Goal: Information Seeking & Learning: Learn about a topic

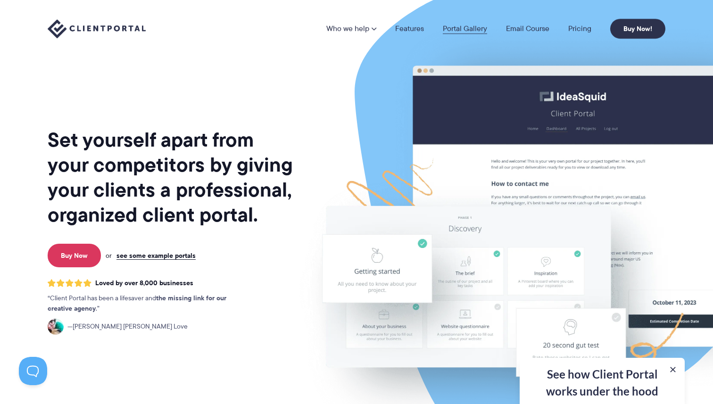
click at [453, 28] on link "Portal Gallery" at bounding box center [465, 29] width 44 height 8
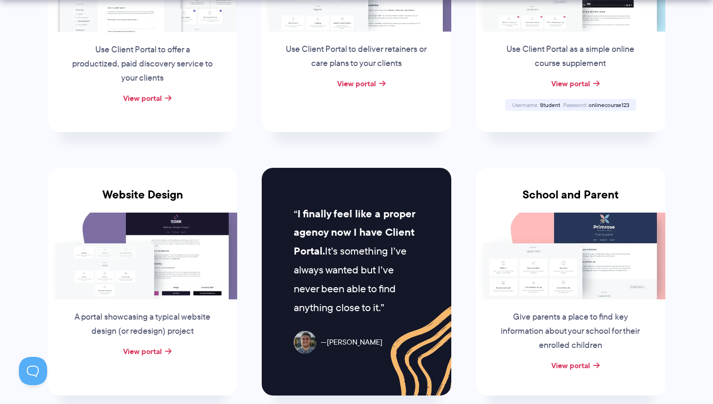
scroll to position [321, 0]
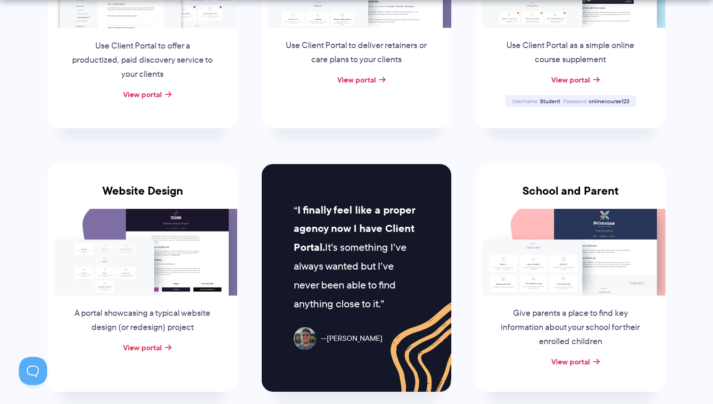
click at [532, 237] on img at bounding box center [571, 252] width 190 height 87
click at [568, 362] on link "View portal" at bounding box center [570, 361] width 39 height 11
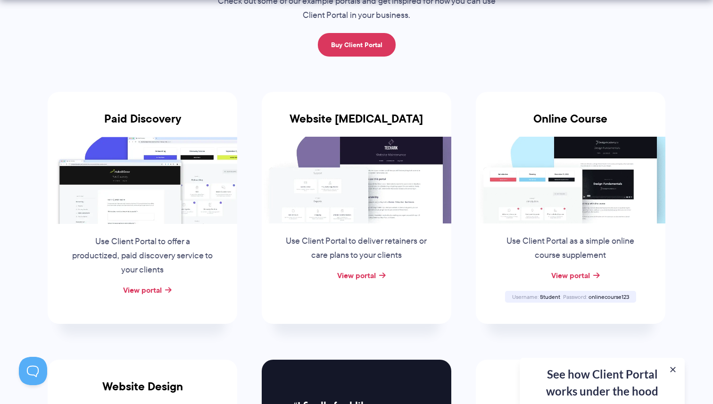
scroll to position [132, 0]
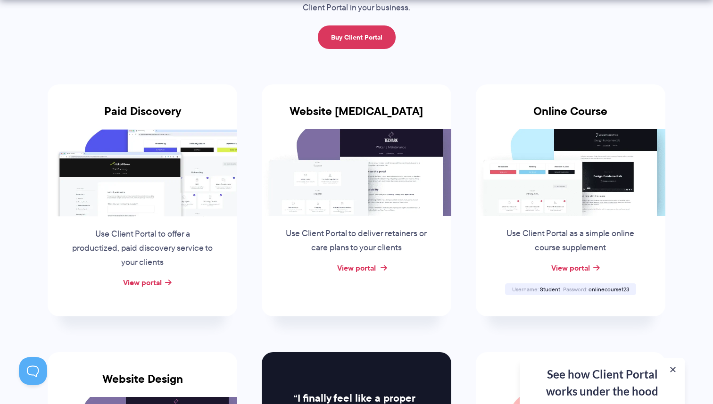
click at [349, 268] on link "View portal" at bounding box center [356, 267] width 39 height 11
click at [157, 278] on link "View portal" at bounding box center [142, 282] width 39 height 11
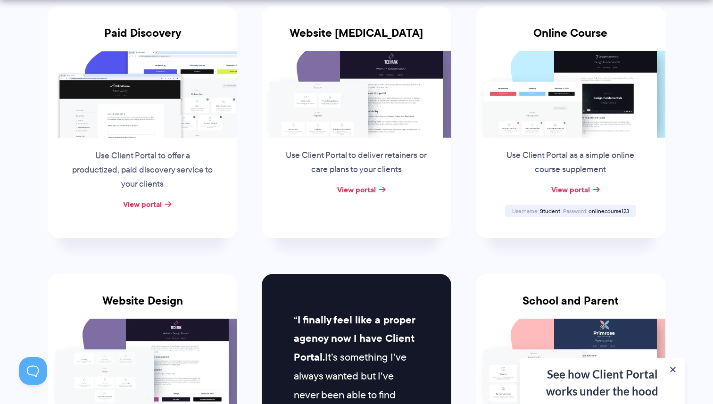
scroll to position [297, 0]
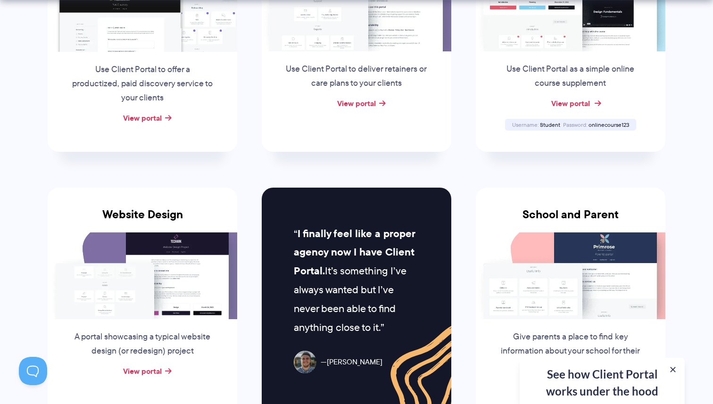
click at [559, 102] on link "View portal" at bounding box center [570, 103] width 39 height 11
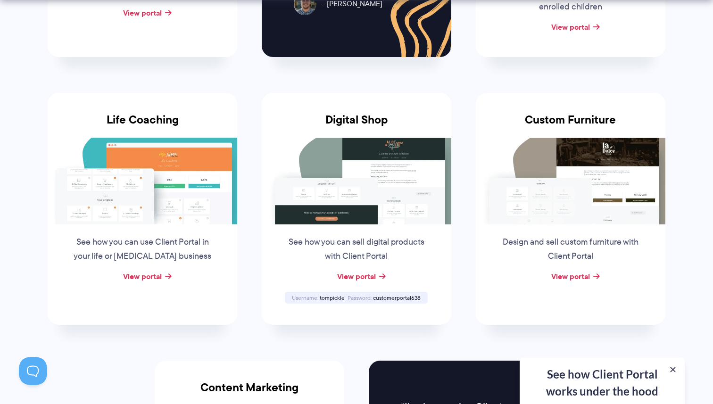
scroll to position [659, 0]
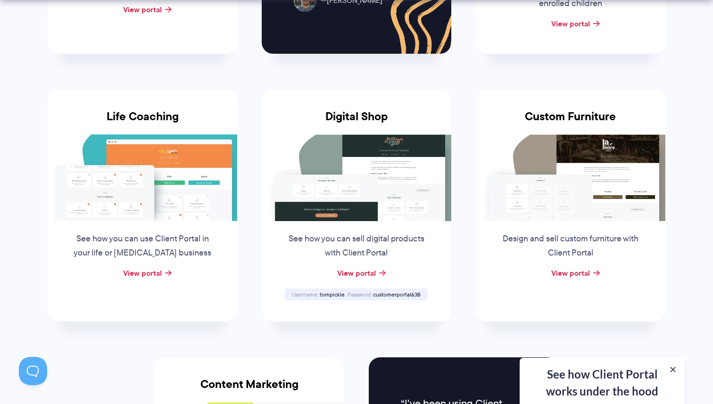
click at [570, 382] on div "**********" at bounding box center [602, 381] width 165 height 46
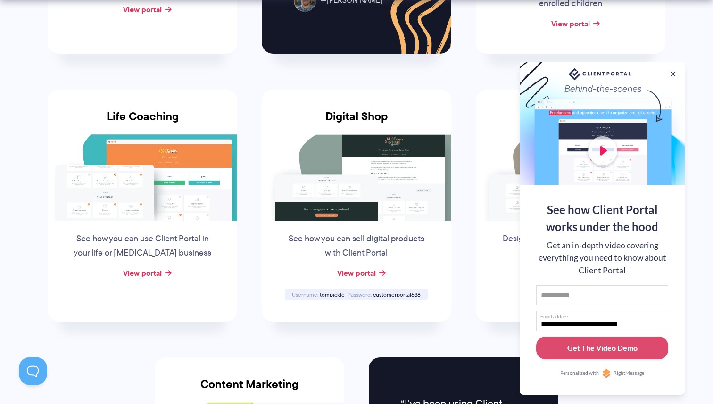
click at [323, 331] on li "Digital Shop See how you can sell digital products with Client Portal View port…" at bounding box center [356, 206] width 214 height 268
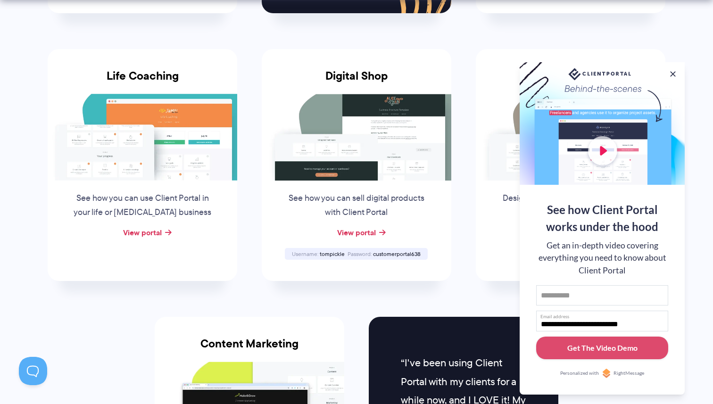
scroll to position [700, 0]
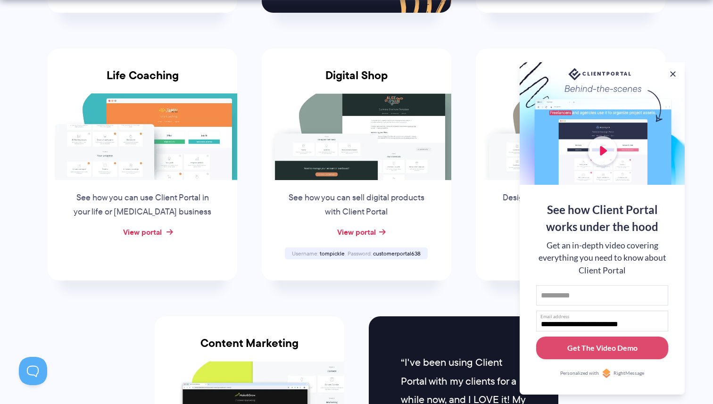
click at [132, 233] on link "View portal" at bounding box center [142, 231] width 39 height 11
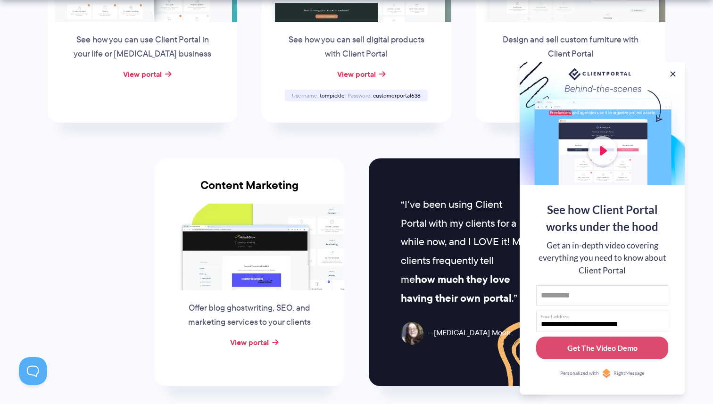
scroll to position [870, 0]
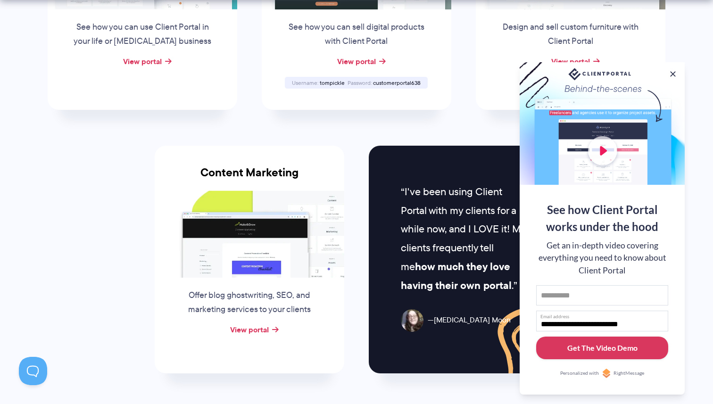
click at [551, 352] on button "Get The Video Demo" at bounding box center [602, 348] width 132 height 23
click at [553, 294] on input "First name" at bounding box center [602, 295] width 132 height 21
type input "*****"
click at [595, 345] on div "Get The Video Demo" at bounding box center [602, 347] width 70 height 11
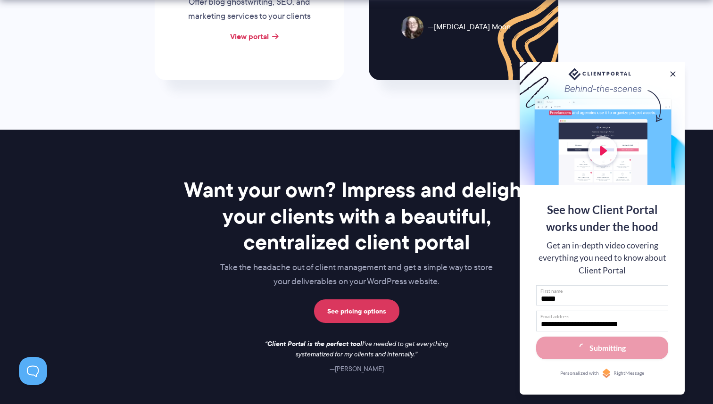
scroll to position [1196, 0]
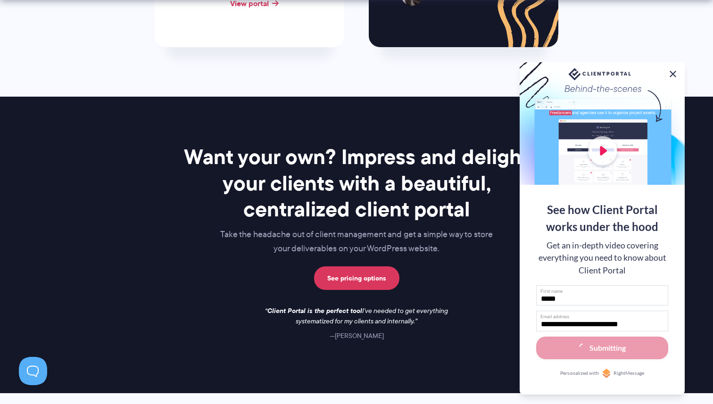
click at [672, 72] on button at bounding box center [672, 73] width 11 height 11
click at [673, 69] on button at bounding box center [672, 73] width 11 height 11
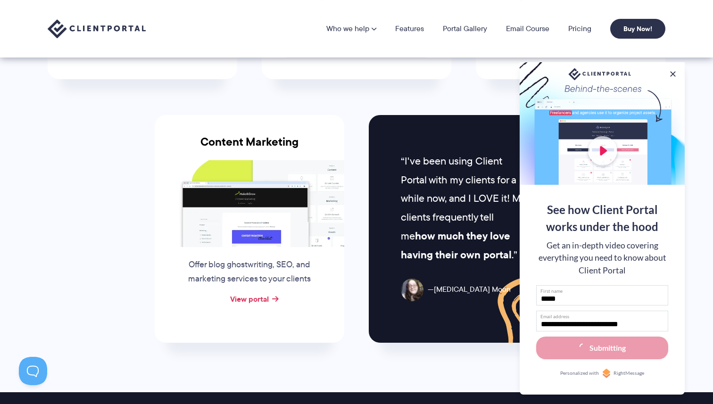
scroll to position [905, 0]
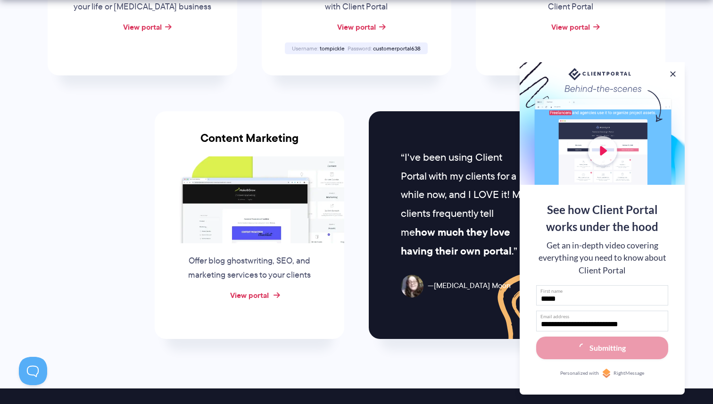
click at [239, 289] on link "View portal" at bounding box center [249, 294] width 39 height 11
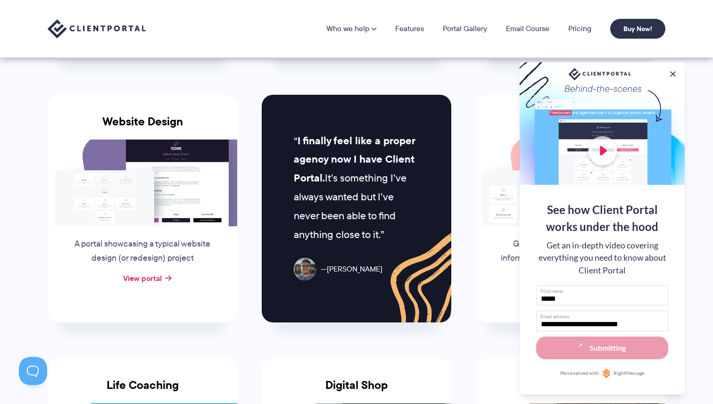
scroll to position [0, 0]
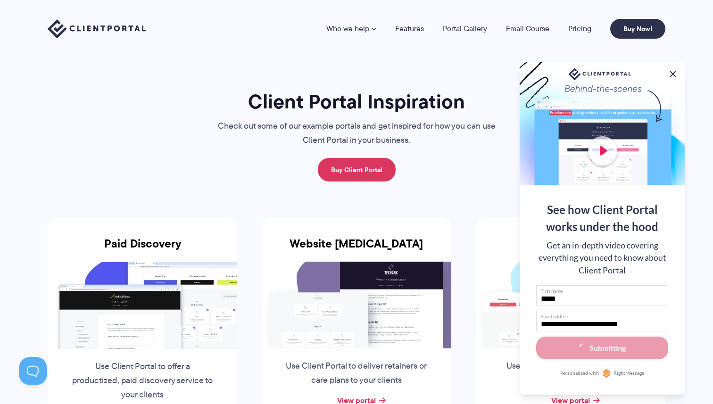
click at [671, 72] on button at bounding box center [672, 73] width 11 height 11
drag, startPoint x: 671, startPoint y: 72, endPoint x: 679, endPoint y: 73, distance: 8.1
click at [672, 72] on button at bounding box center [672, 73] width 9 height 9
click at [671, 71] on button at bounding box center [672, 73] width 11 height 11
click at [419, 29] on link "Features" at bounding box center [409, 29] width 29 height 8
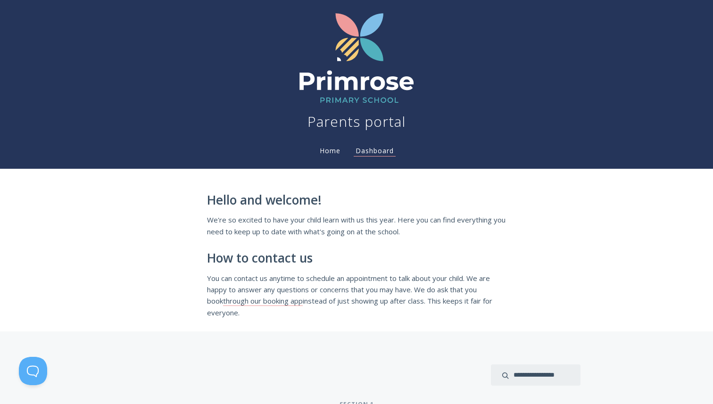
click at [328, 154] on link "Home" at bounding box center [330, 150] width 25 height 9
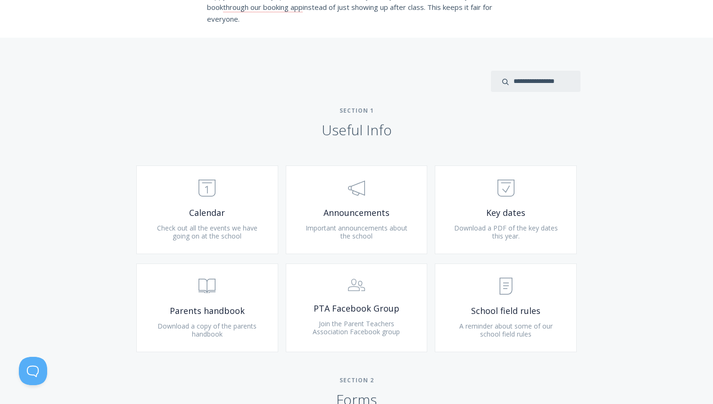
scroll to position [300, 0]
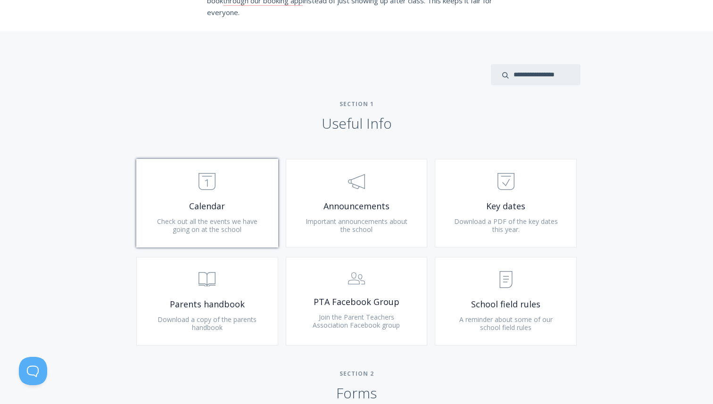
click at [195, 223] on span "Check out all the events we have going on at the school" at bounding box center [207, 225] width 100 height 17
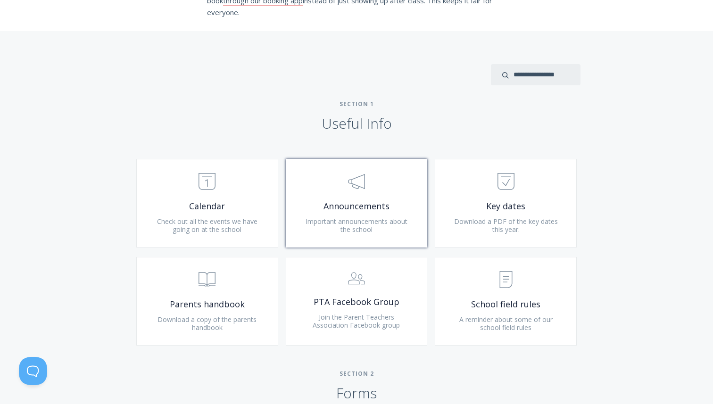
click at [373, 184] on span ".st0{fill:none;stroke:#000000;stroke-width:2;stroke-miterlimit:10;} 3. Communic…" at bounding box center [356, 182] width 113 height 29
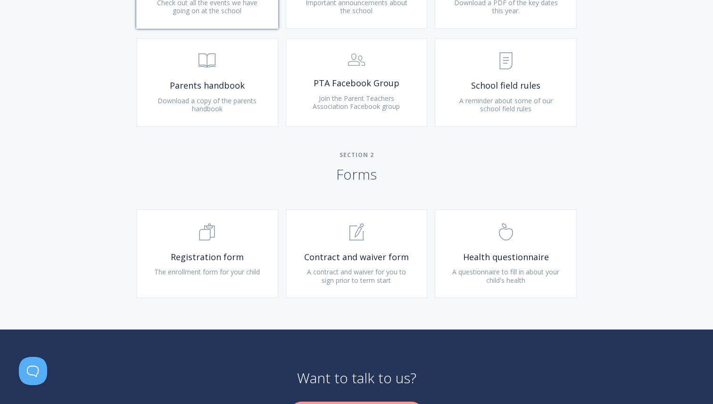
scroll to position [522, 0]
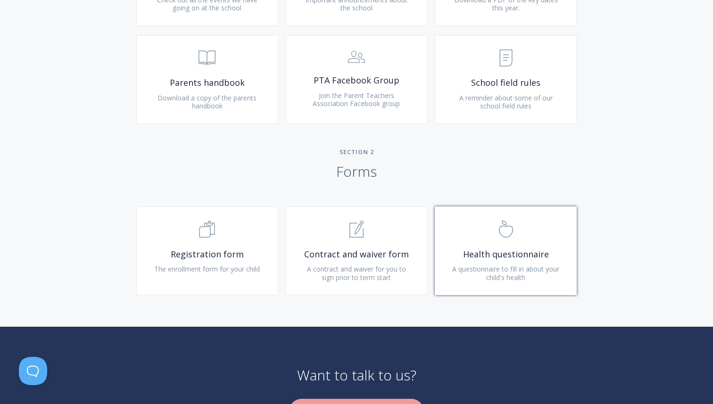
click at [519, 276] on span "A questionnaire to fill in about your child's health" at bounding box center [505, 272] width 107 height 17
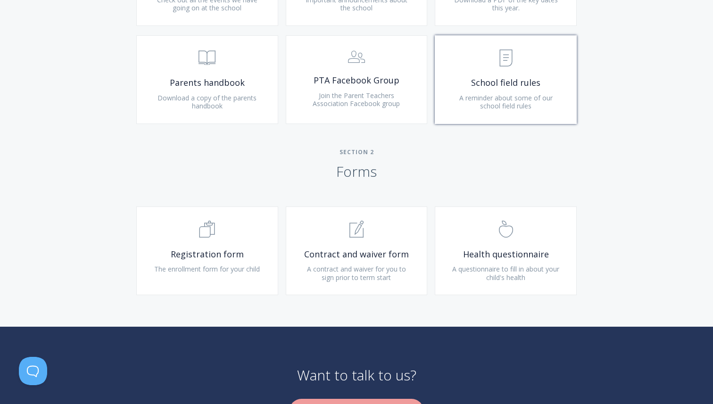
click at [518, 102] on span "A reminder about some of our school field rules" at bounding box center [505, 101] width 93 height 17
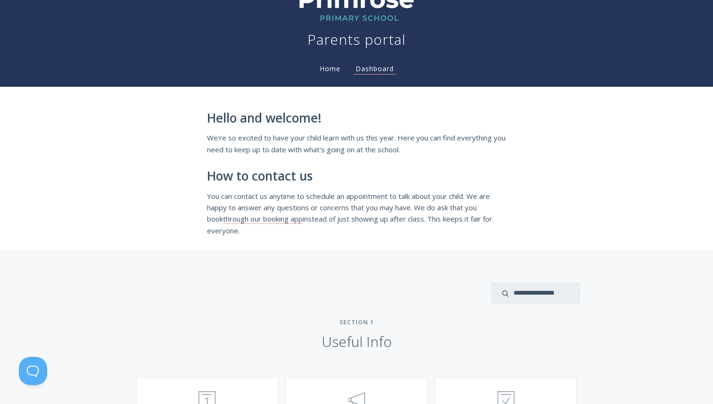
scroll to position [0, 0]
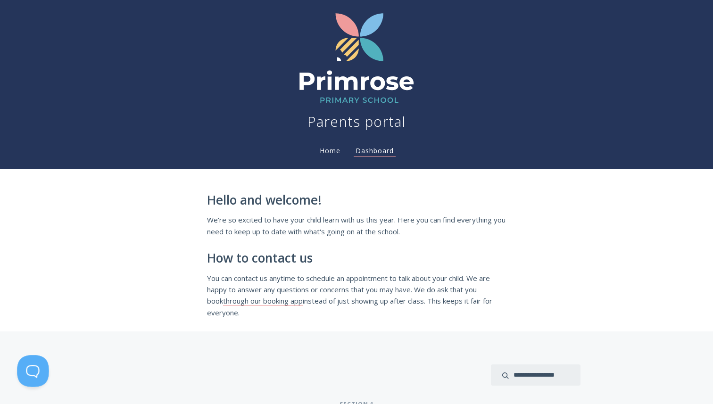
click at [27, 371] on button at bounding box center [31, 369] width 28 height 28
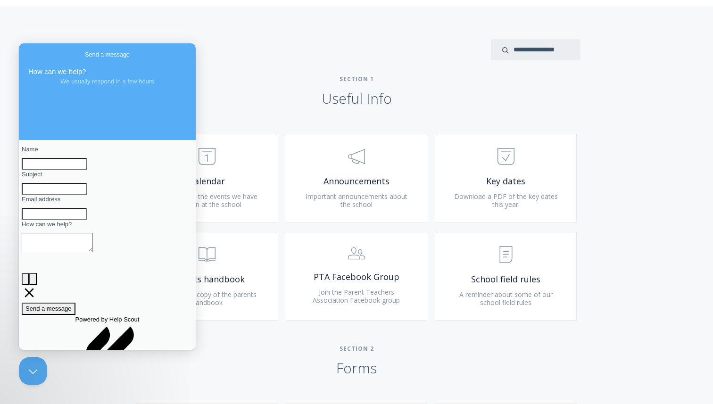
scroll to position [433, 0]
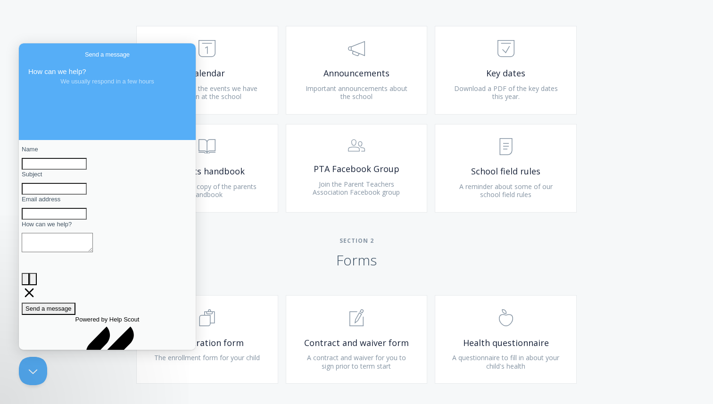
click at [229, 262] on h2 "Section 2 Forms" at bounding box center [356, 253] width 713 height 32
click at [92, 369] on div "Type more than three characters to get results. See search results below. No se…" at bounding box center [356, 156] width 713 height 517
click at [89, 30] on div "Type more than three characters to get results. See search results below. No se…" at bounding box center [356, 156] width 713 height 517
click at [36, 368] on button "Close Beacon popover" at bounding box center [31, 369] width 28 height 28
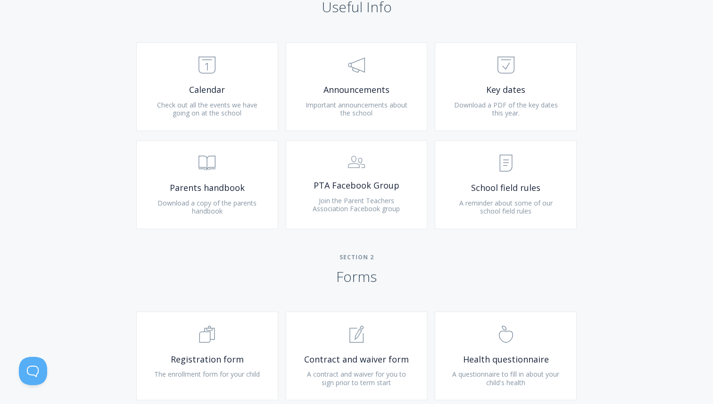
scroll to position [416, 0]
click at [357, 91] on span "Announcements" at bounding box center [356, 90] width 113 height 11
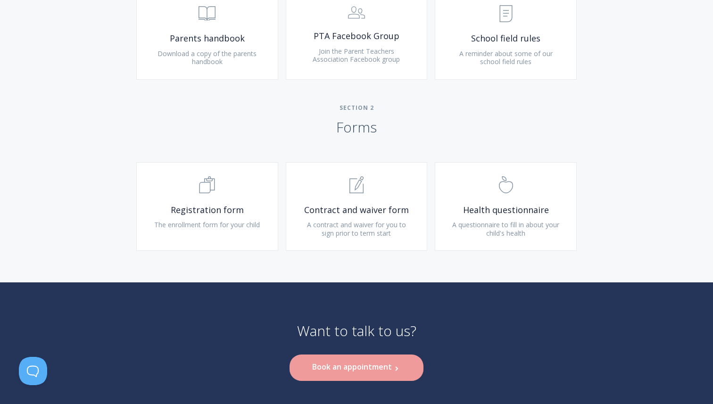
scroll to position [569, 0]
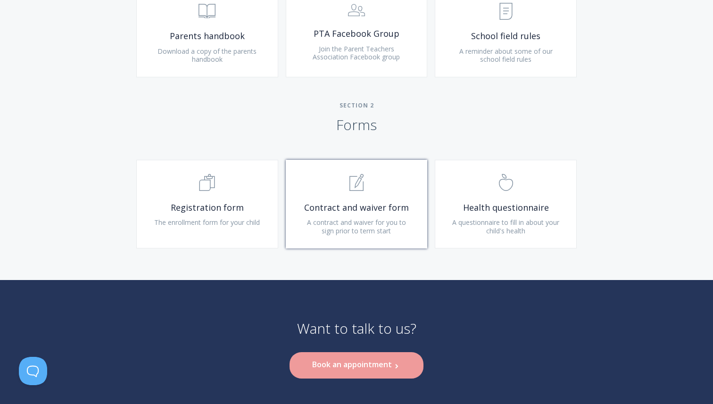
click at [406, 223] on span "A contract and waiver for you to sign prior to term start" at bounding box center [356, 226] width 99 height 17
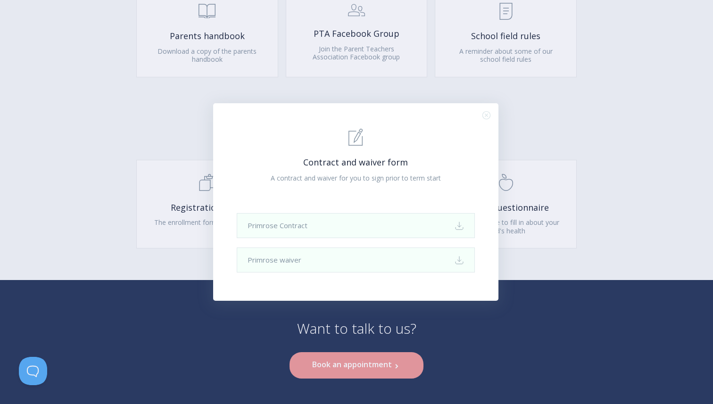
click at [411, 223] on link "Primrose Contract Download" at bounding box center [356, 225] width 238 height 25
click at [572, 274] on div ".st0{fill:none;stroke:#000000;stroke-width:2;stroke-miterlimit:10;} 1. General …" at bounding box center [356, 202] width 713 height 404
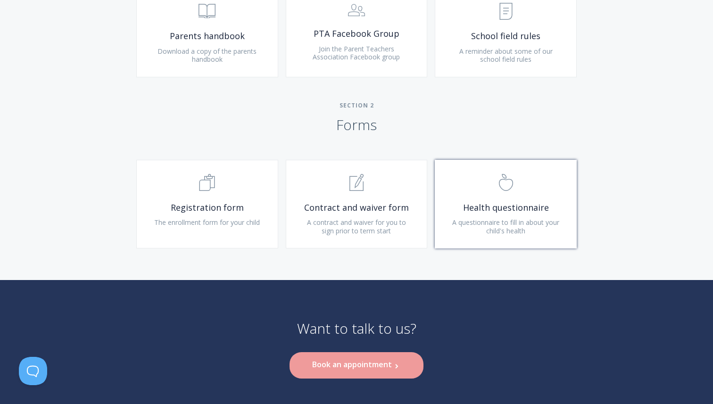
click at [518, 209] on span "Health questionnaire" at bounding box center [505, 207] width 113 height 11
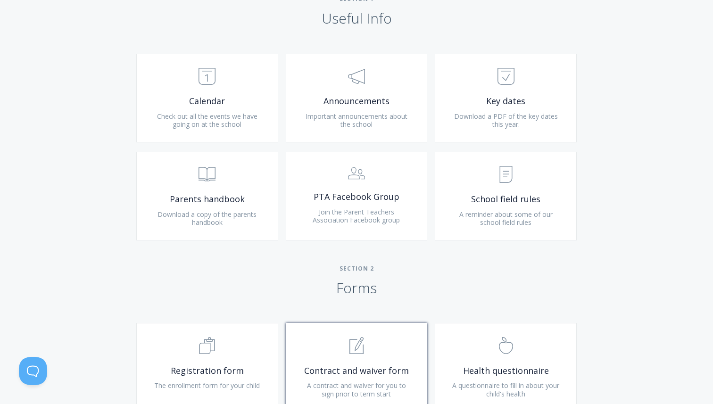
scroll to position [63, 0]
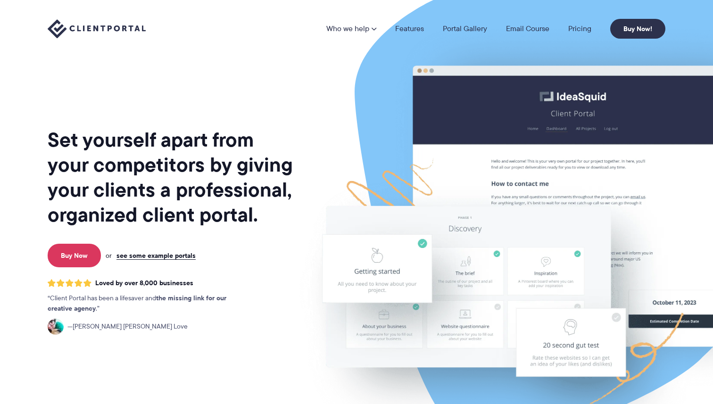
click at [368, 153] on img at bounding box center [546, 234] width 528 height 452
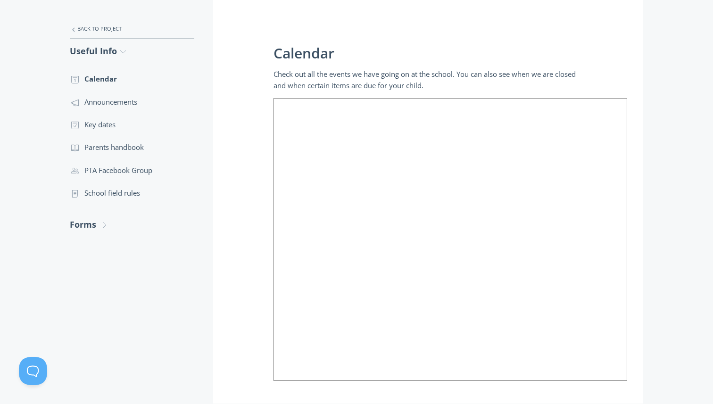
scroll to position [223, 0]
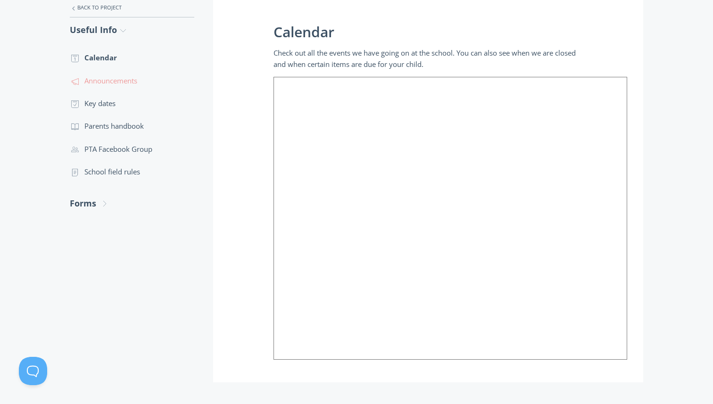
click at [122, 82] on link ".st0{fill:none;stroke:#000000;stroke-width:2;stroke-miterlimit:10;} 3. Communic…" at bounding box center [132, 80] width 124 height 23
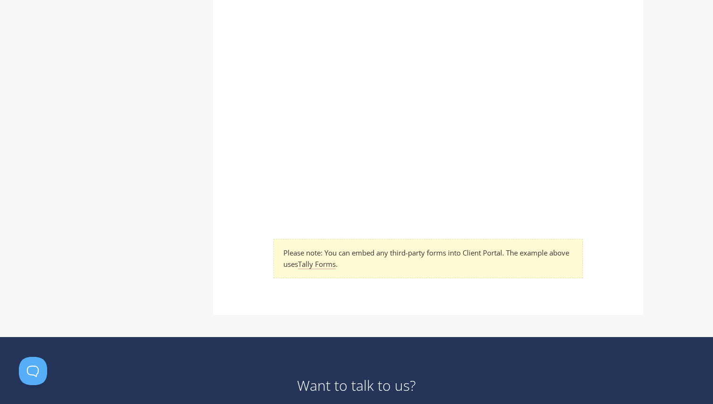
scroll to position [463, 0]
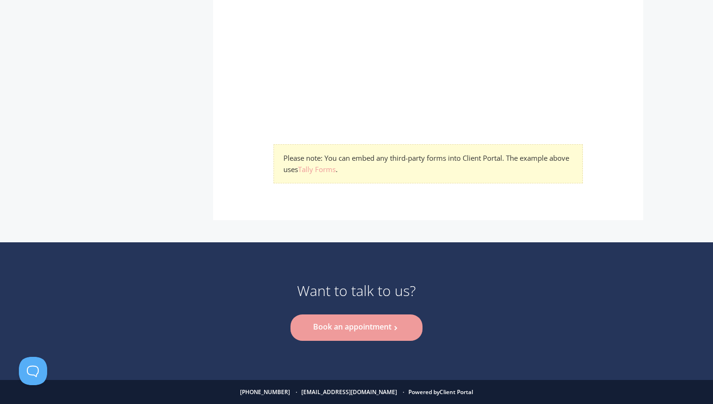
click at [331, 168] on link "Tally Forms" at bounding box center [317, 170] width 38 height 10
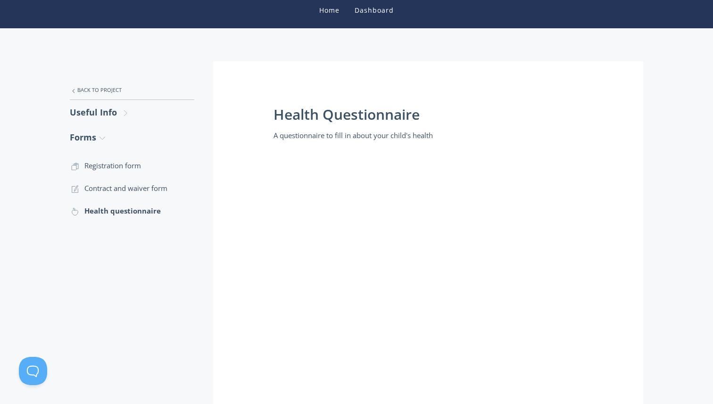
scroll to position [151, 0]
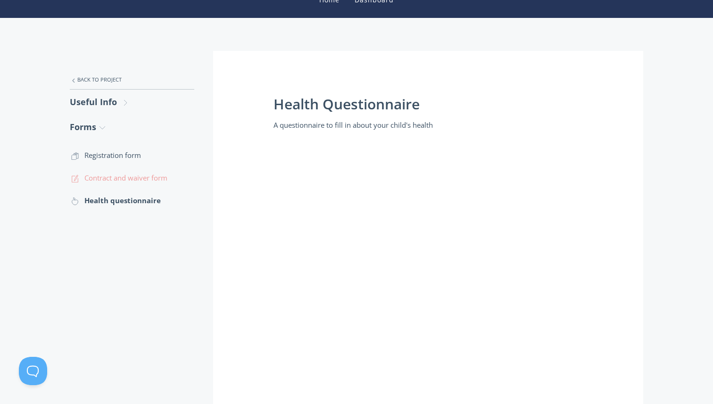
click at [146, 176] on link ".st0{fill:none;stroke:#000000;stroke-width:2;stroke-miterlimit:10;} 1. General …" at bounding box center [132, 177] width 124 height 23
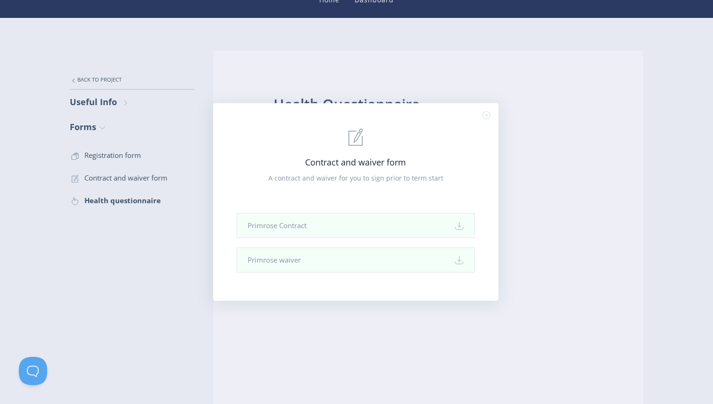
click at [184, 265] on div ".st0{fill:none;stroke:#000000;stroke-width:2;stroke-miterlimit:10;} 1. General …" at bounding box center [356, 202] width 713 height 404
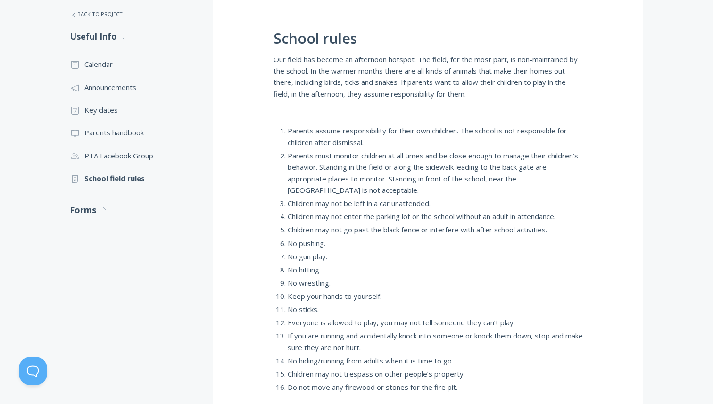
scroll to position [221, 0]
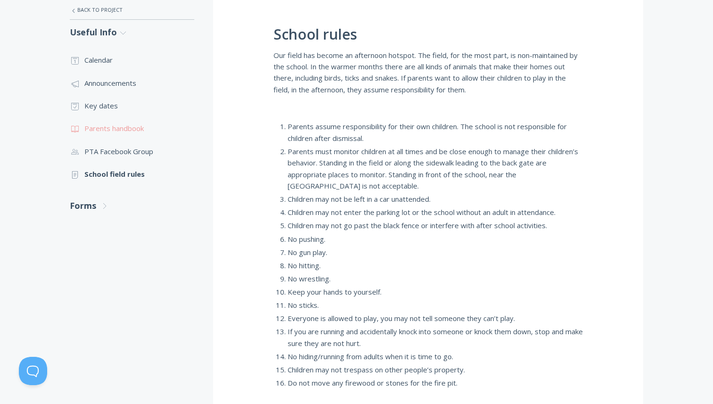
click at [99, 124] on link ".st0{fill:none;stroke:#000000;stroke-width:2;stroke-miterlimit:10;} Untitled-13…" at bounding box center [132, 128] width 124 height 23
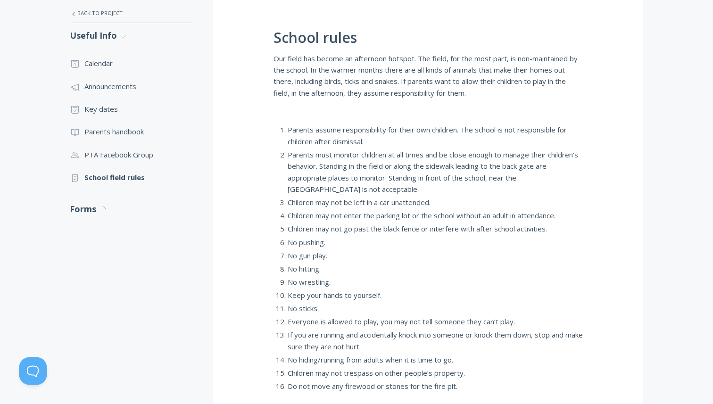
scroll to position [230, 0]
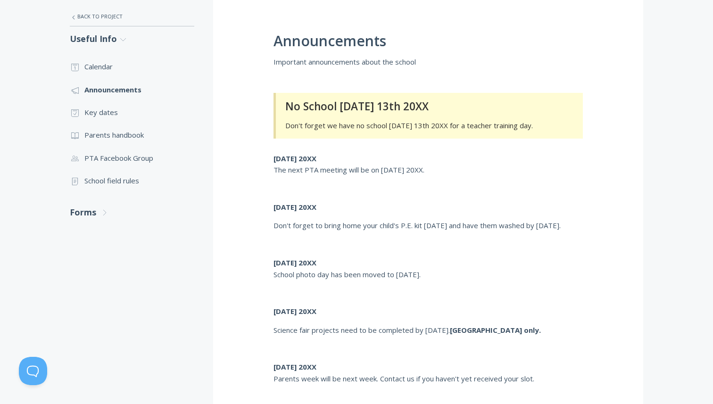
scroll to position [214, 0]
click at [96, 113] on link ".st0{fill:none;stroke:#000000;stroke-width:2;stroke-miterlimit:10;} Untitled-18…" at bounding box center [132, 112] width 124 height 23
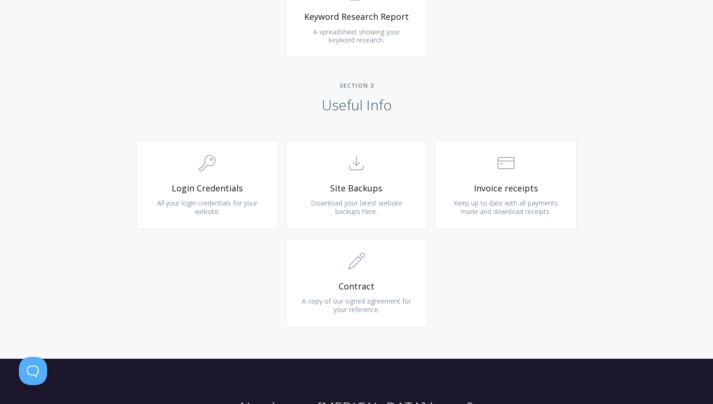
scroll to position [826, 0]
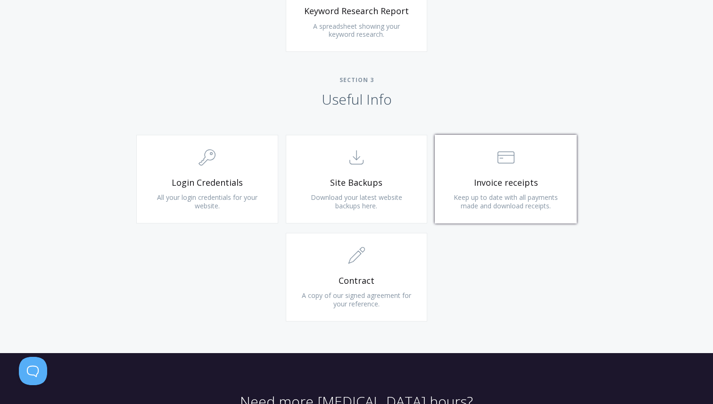
click at [490, 177] on span "Invoice receipts" at bounding box center [505, 182] width 113 height 11
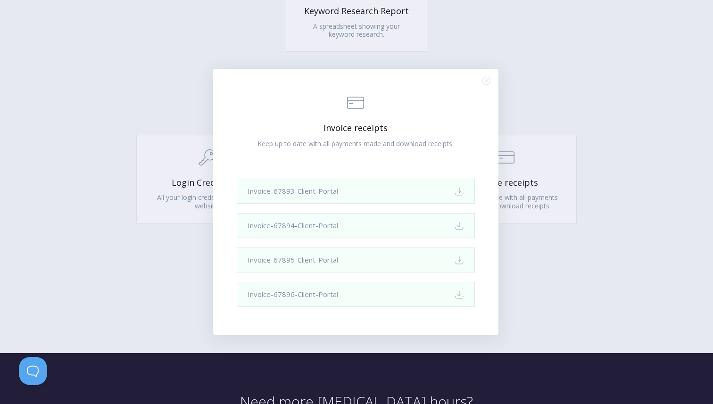
click at [152, 134] on div ".st0{fill:none;stroke:#000000;stroke-width:2;stroke-miterlimit:10;} Financial I…" at bounding box center [356, 202] width 713 height 404
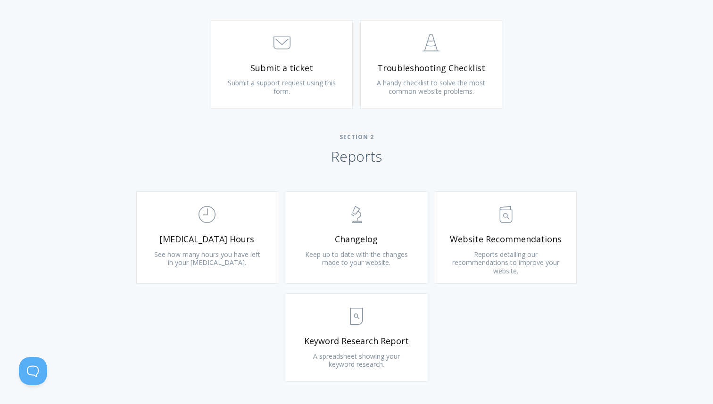
scroll to position [507, 0]
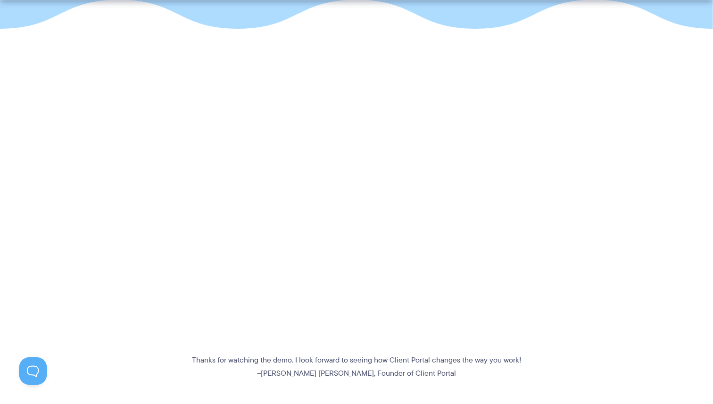
scroll to position [203, 0]
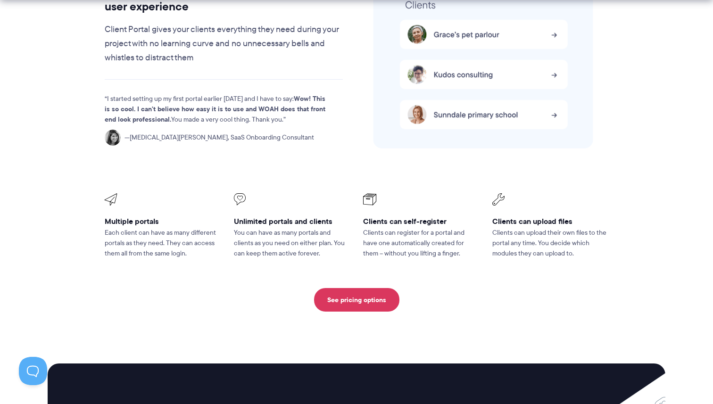
scroll to position [2507, 0]
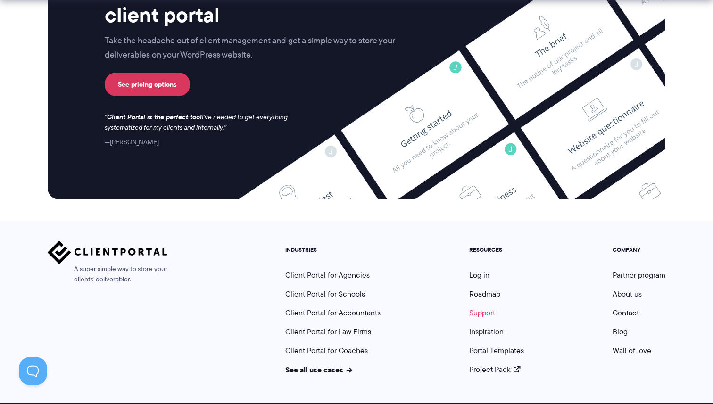
click at [475, 307] on link "Support" at bounding box center [482, 312] width 26 height 11
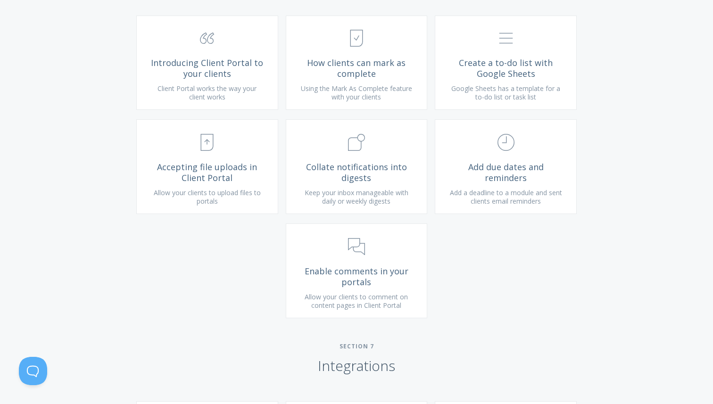
scroll to position [1694, 0]
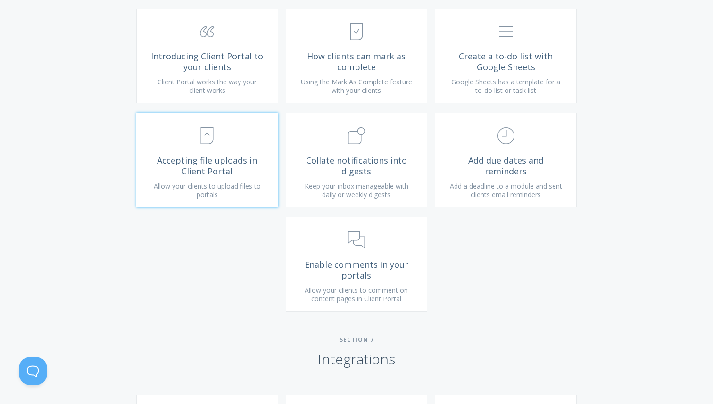
click at [204, 198] on span "Allow your clients to upload files to portals" at bounding box center [207, 189] width 107 height 17
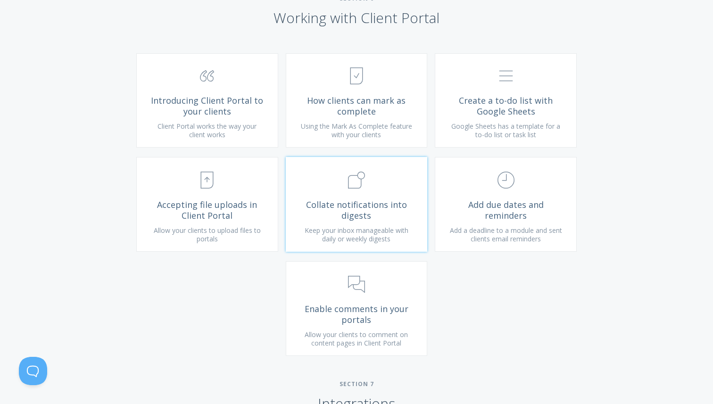
scroll to position [1647, 0]
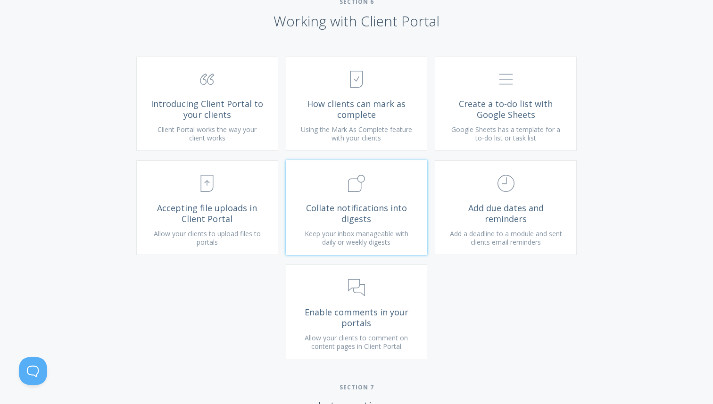
click at [349, 142] on span "Using the Mark As Complete feature with your clients" at bounding box center [356, 133] width 111 height 17
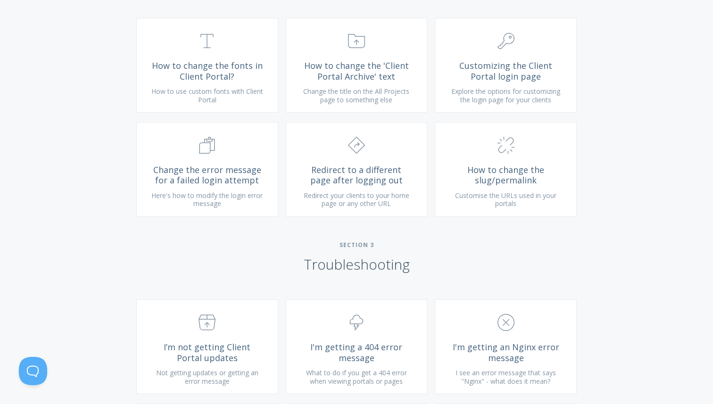
scroll to position [757, 0]
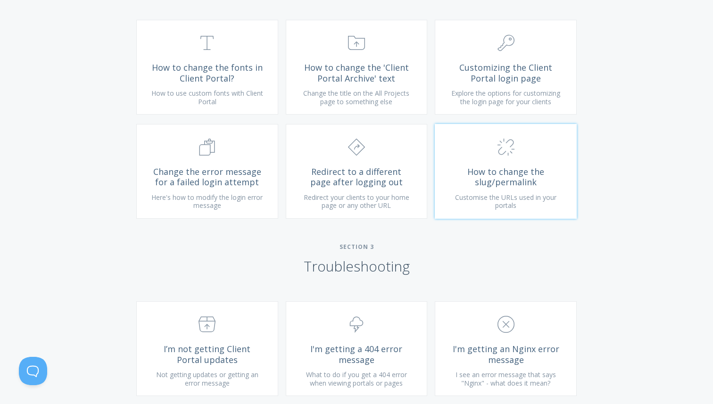
click at [487, 162] on span ".cls-1{fill:none;stroke:#000;stroke-miterlimit:10;stroke-width:2px;} 1. General" at bounding box center [505, 147] width 113 height 29
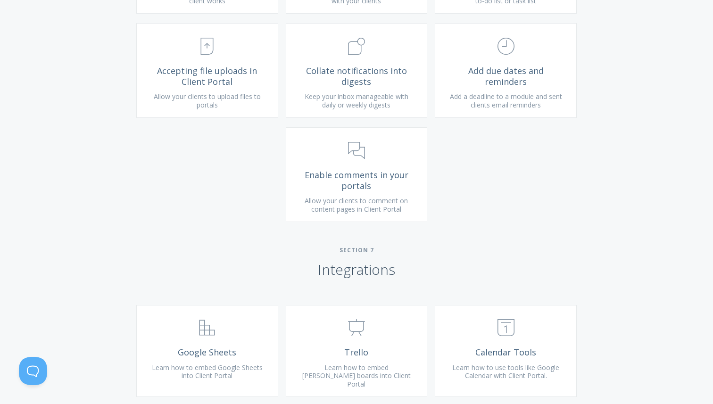
scroll to position [1759, 0]
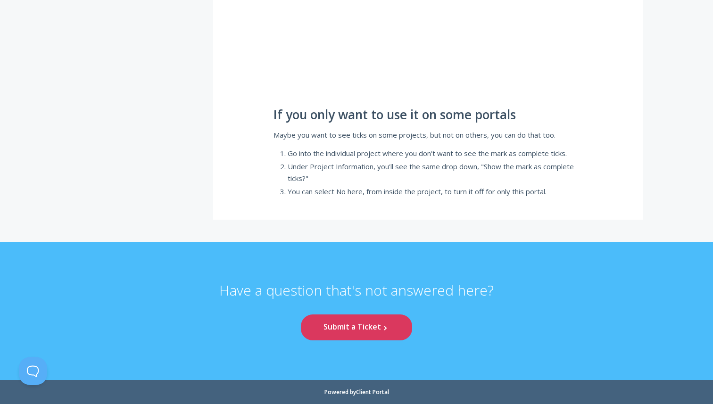
scroll to position [7651, 0]
